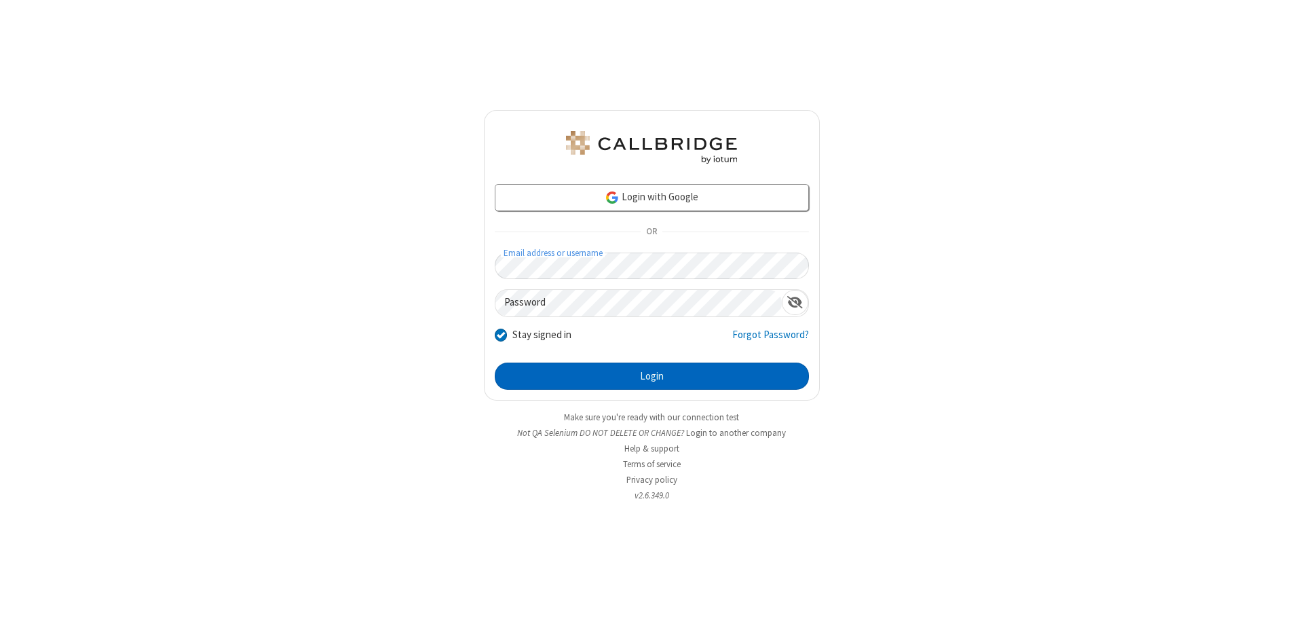
click at [652, 376] on button "Login" at bounding box center [652, 375] width 314 height 27
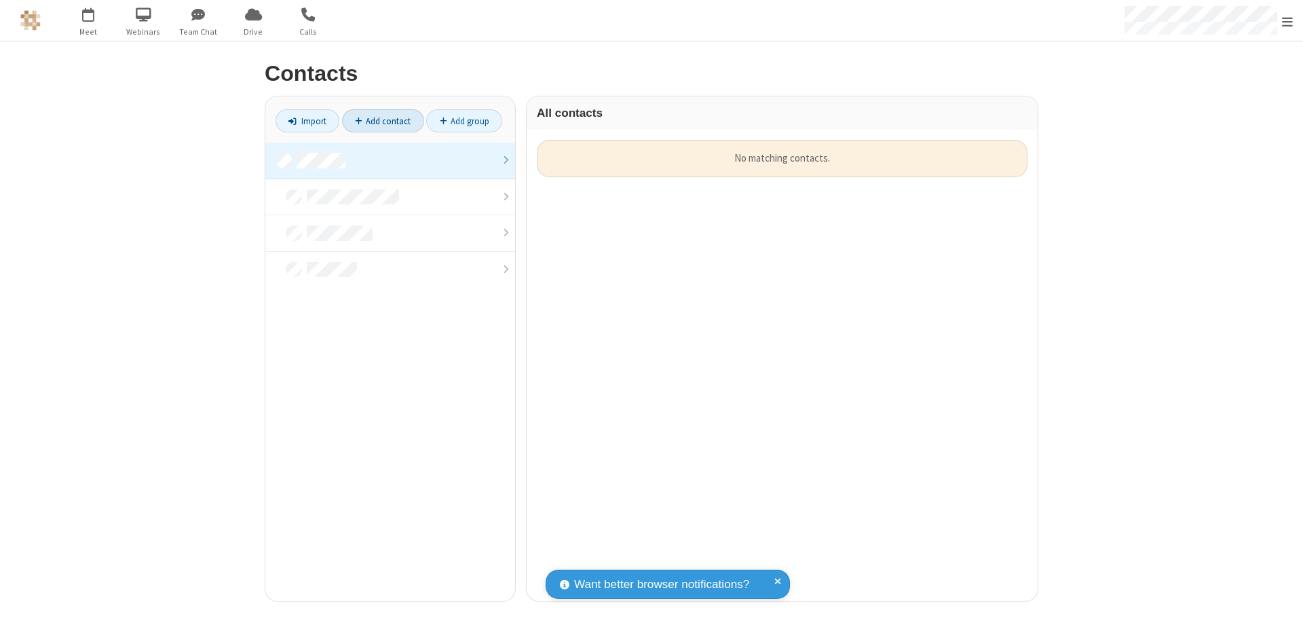
click at [383, 121] on link "Add contact" at bounding box center [383, 120] width 82 height 23
